Goal: Task Accomplishment & Management: Manage account settings

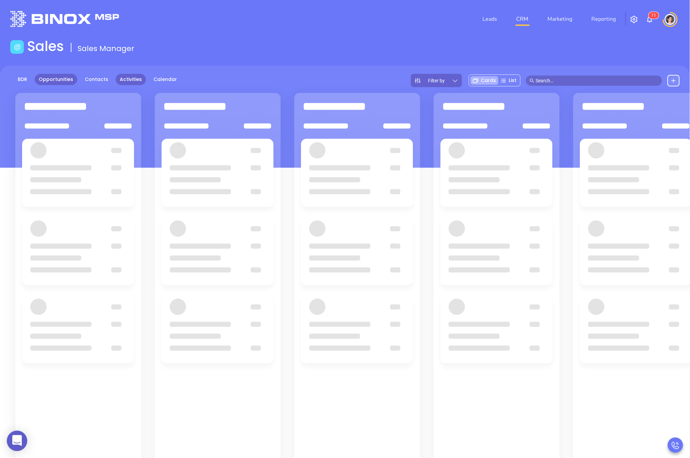
click at [137, 84] on link "Activities" at bounding box center [131, 79] width 30 height 11
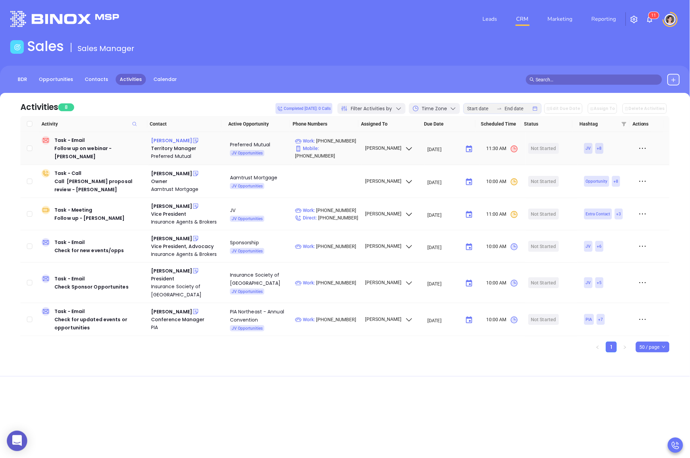
click at [166, 142] on div "[PERSON_NAME]" at bounding box center [171, 140] width 41 height 8
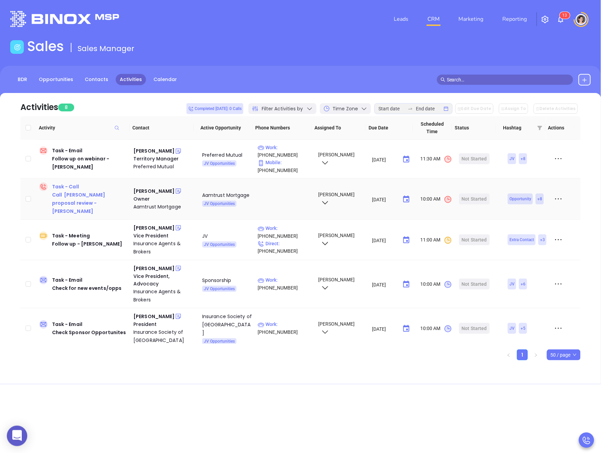
click at [69, 196] on div "Call [PERSON_NAME] proposal review - [PERSON_NAME]" at bounding box center [90, 203] width 76 height 24
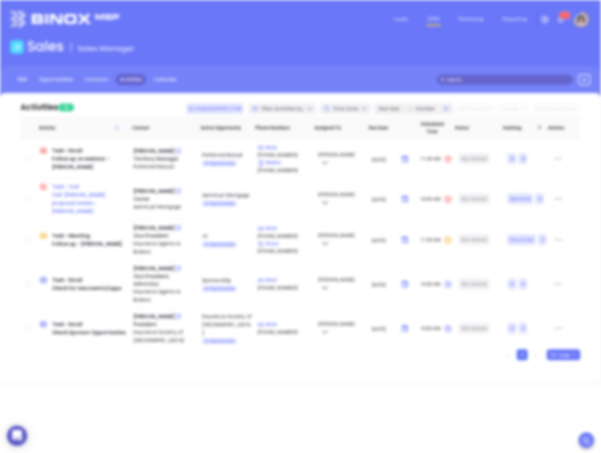
scroll to position [178, 0]
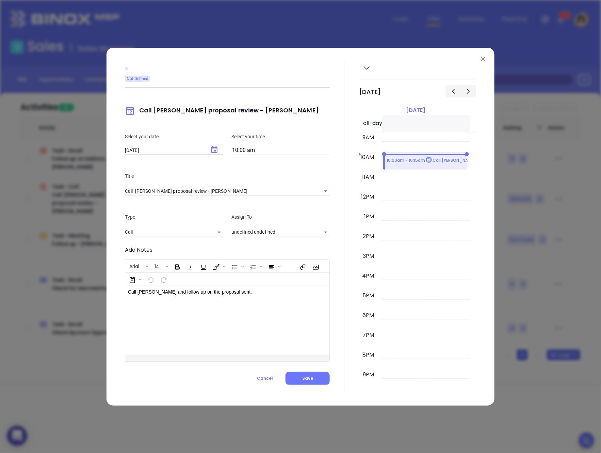
type input "[PERSON_NAME]"
click at [316, 232] on icon "Clear" at bounding box center [317, 232] width 4 height 4
click at [328, 232] on icon "Open" at bounding box center [326, 232] width 8 height 8
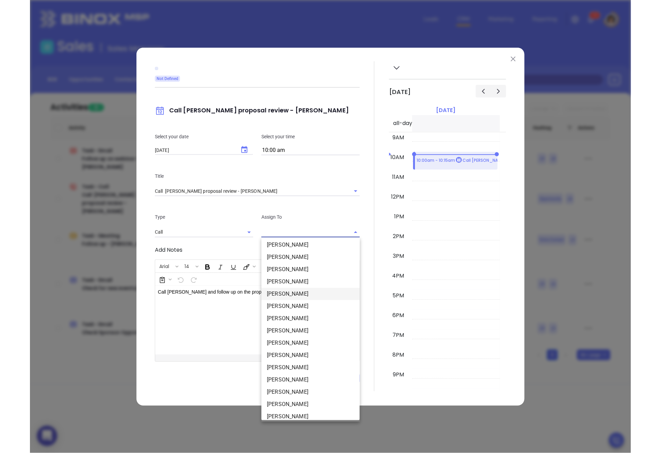
scroll to position [57, 0]
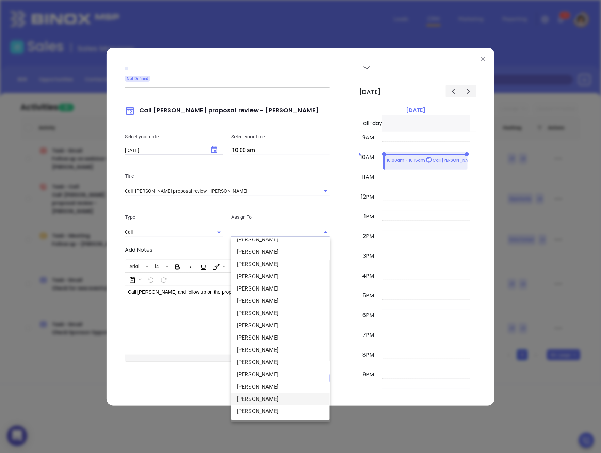
click at [263, 399] on li "[PERSON_NAME]" at bounding box center [280, 399] width 98 height 12
type input "[PERSON_NAME]"
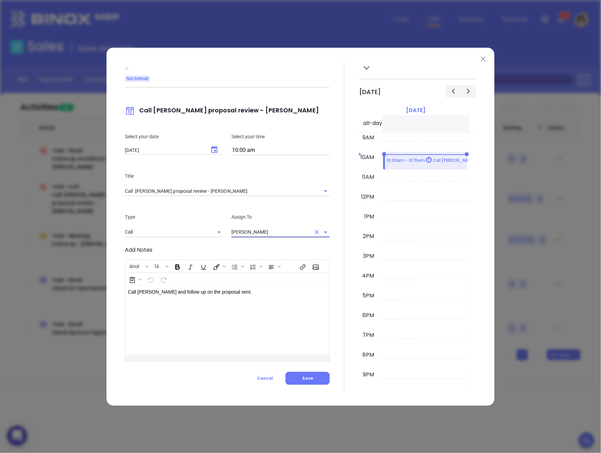
click at [295, 384] on div "Not Defined Call [PERSON_NAME] proposal review - [PERSON_NAME] Select your date…" at bounding box center [227, 226] width 205 height 330
click at [296, 380] on button "Save" at bounding box center [307, 378] width 44 height 13
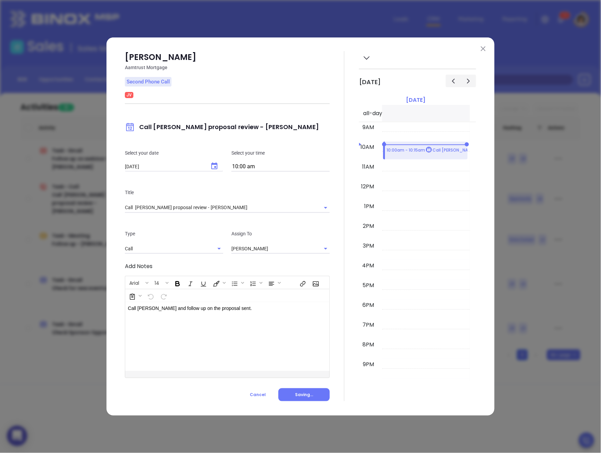
click at [484, 49] on img at bounding box center [483, 48] width 5 height 5
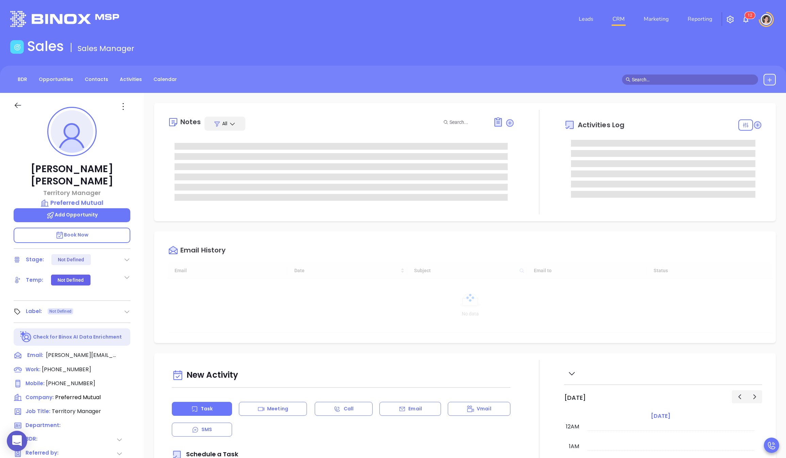
scroll to position [158, 0]
type input "[PERSON_NAME]"
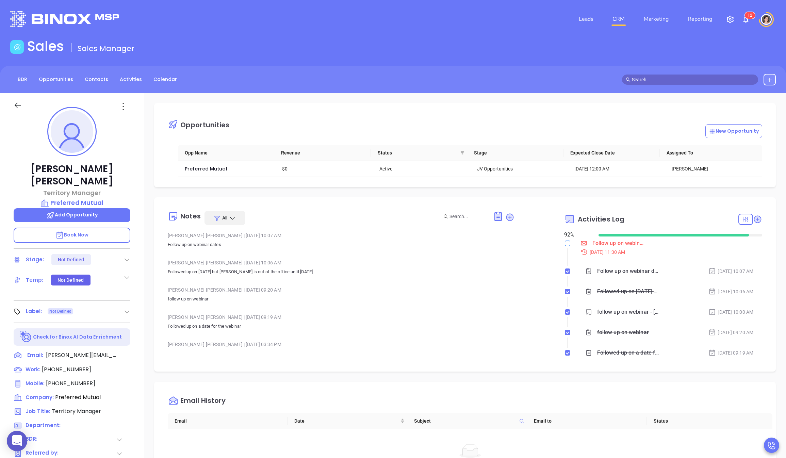
click at [565, 242] on input "checkbox" at bounding box center [567, 243] width 5 height 5
checkbox input "true"
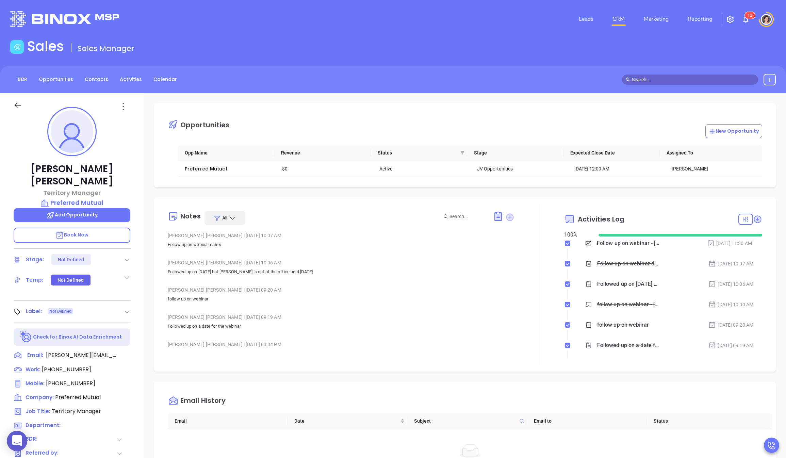
click at [509, 219] on icon at bounding box center [509, 216] width 7 height 7
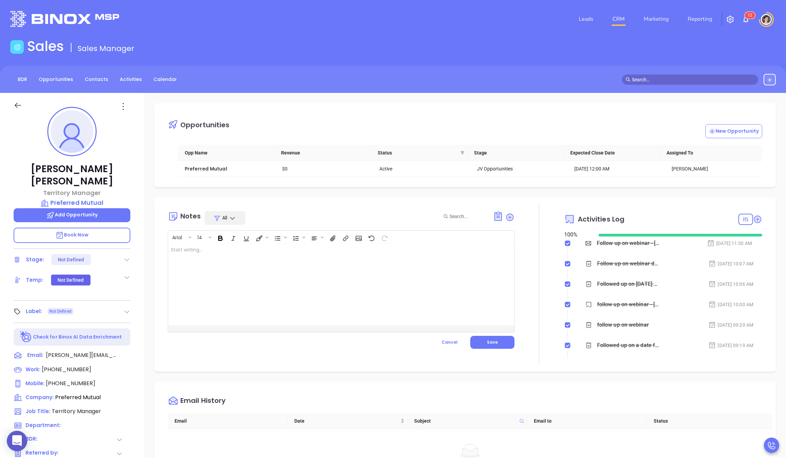
click at [419, 266] on div at bounding box center [329, 285] width 322 height 82
click at [296, 250] on p "Jorge emailed me back that the proposed date was too soon. He wants later in Se…" at bounding box center [329, 256] width 316 height 21
click at [298, 249] on p "Jorge emailed me back that the proposed date was too soon. He wants later in Se…" at bounding box center [329, 256] width 316 height 21
click at [494, 339] on span "Save" at bounding box center [492, 342] width 11 height 6
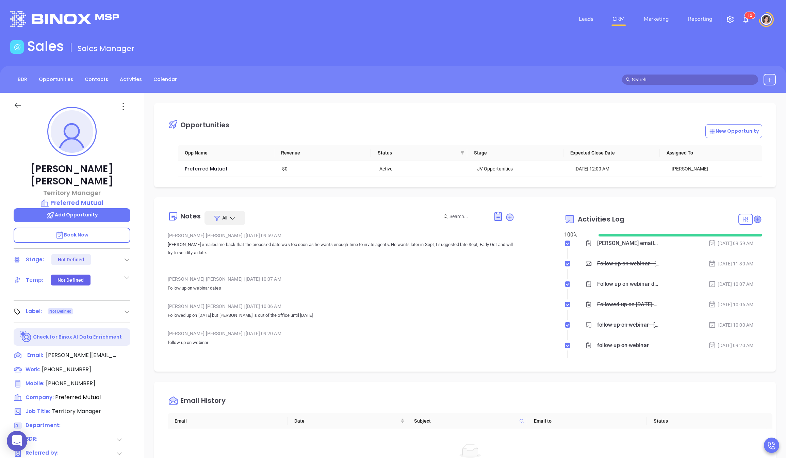
click at [690, 219] on icon at bounding box center [757, 219] width 7 height 7
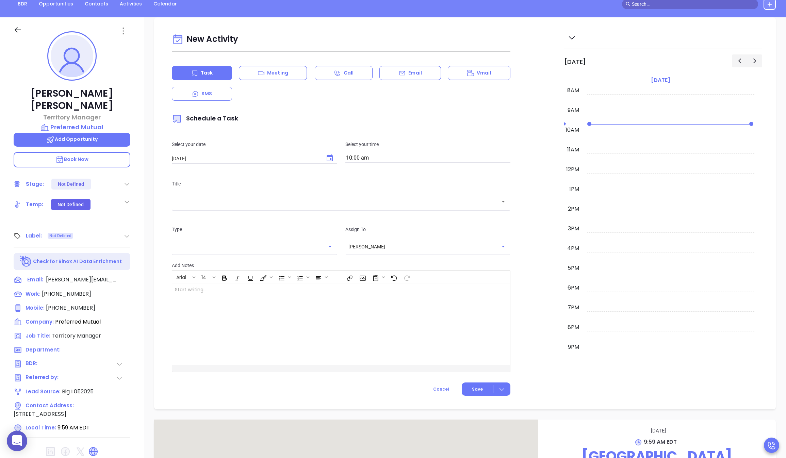
scroll to position [93, 0]
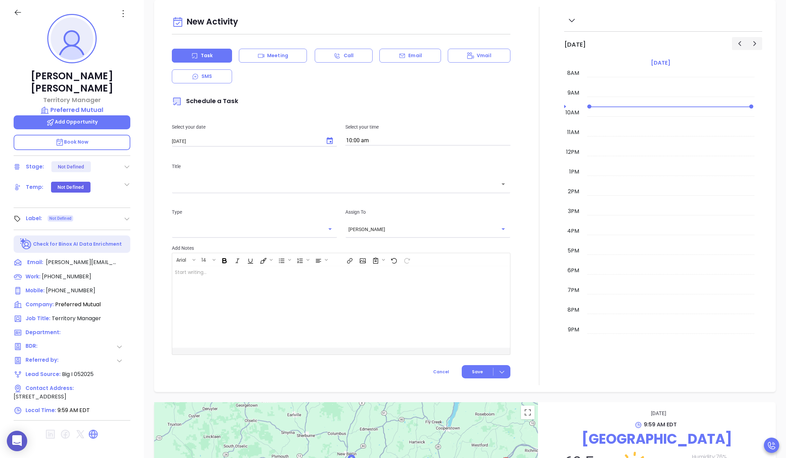
click at [196, 187] on input "text" at bounding box center [336, 184] width 322 height 8
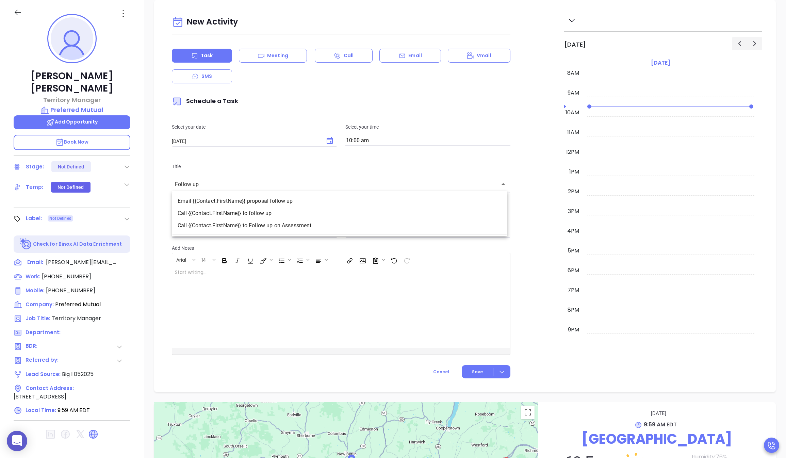
type input "Follow up"
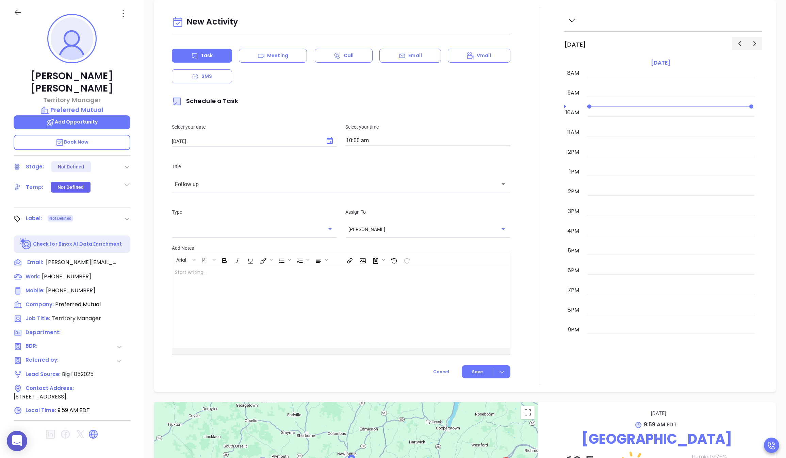
click at [180, 285] on div at bounding box center [329, 307] width 314 height 82
click at [251, 231] on input "text" at bounding box center [249, 229] width 149 height 7
click at [201, 256] on li "Email" at bounding box center [253, 258] width 164 height 12
type input "Email"
click at [328, 142] on icon "Choose date, selected date is Aug 27, 2025" at bounding box center [330, 140] width 6 height 7
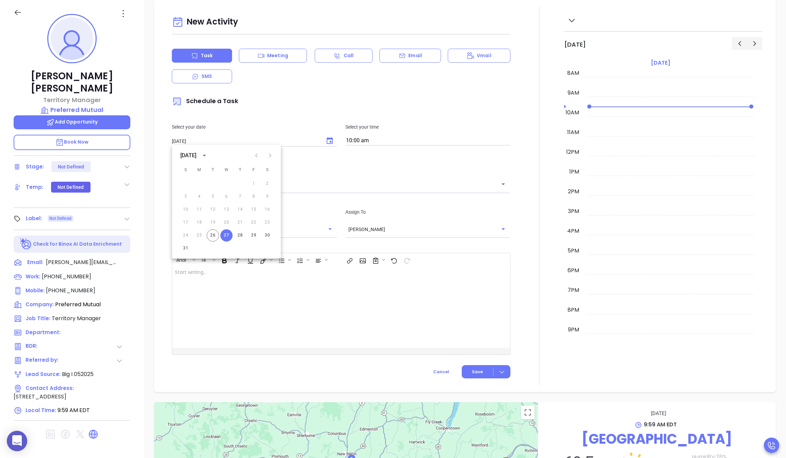
click at [269, 157] on icon "Next month" at bounding box center [270, 155] width 2 height 4
click at [195, 195] on button "8" at bounding box center [199, 197] width 12 height 12
type input "[DATE]"
click at [481, 368] on button "Save" at bounding box center [486, 371] width 49 height 13
click at [471, 395] on span "Save & Add to Calendar" at bounding box center [471, 397] width 61 height 7
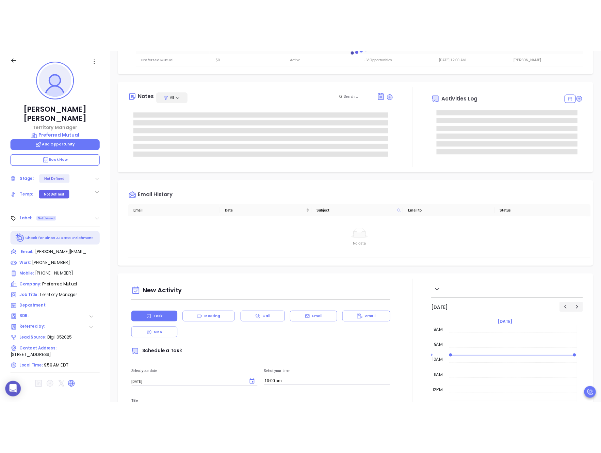
scroll to position [0, 0]
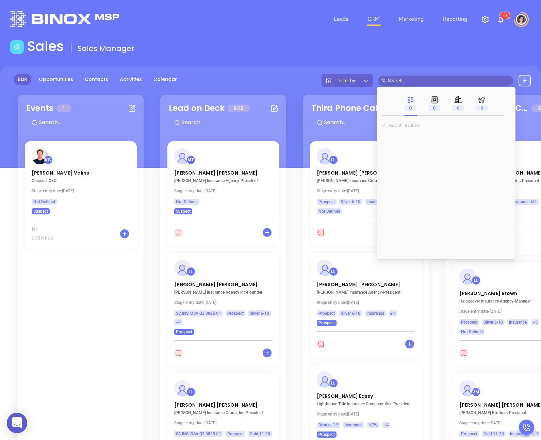
scroll to position [0, 773]
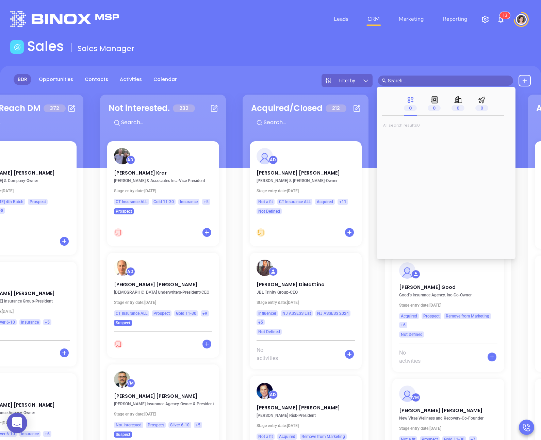
click at [248, 59] on main "Sales Sales Manager BDR Opportunities Contacts Activities Calendar Filter by Ca…" at bounding box center [270, 285] width 541 height 495
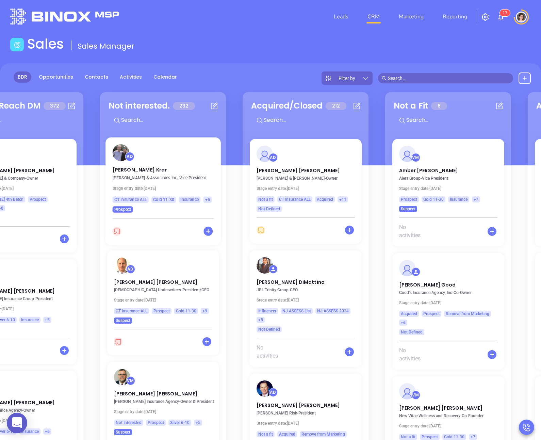
scroll to position [22, 0]
